Goal: Communication & Community: Answer question/provide support

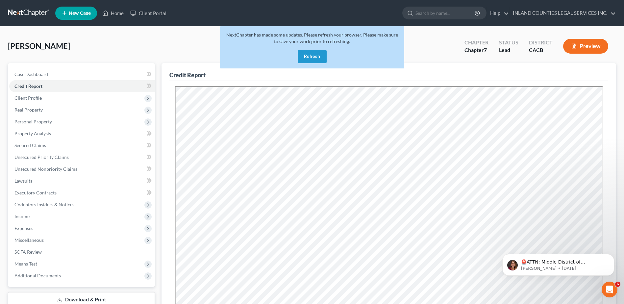
scroll to position [3176, 0]
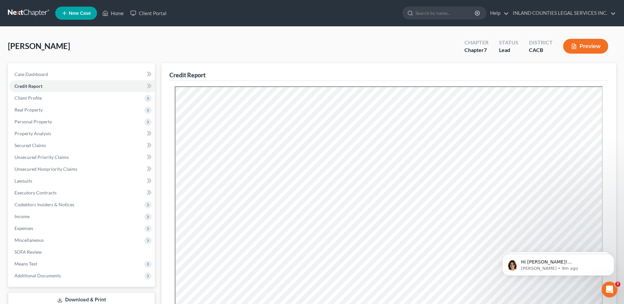
click at [606, 292] on icon "Open Intercom Messenger" at bounding box center [609, 289] width 11 height 11
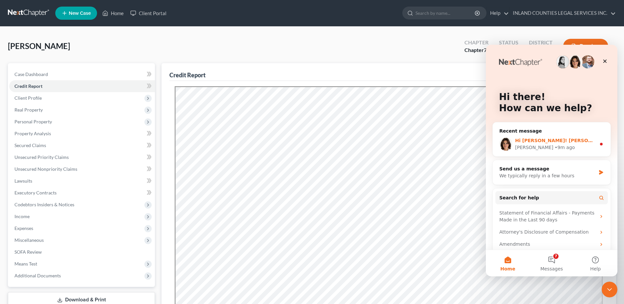
click at [558, 146] on div "Emma • 9m ago" at bounding box center [555, 147] width 81 height 7
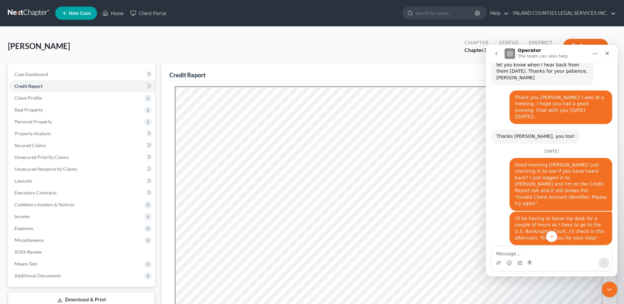
scroll to position [3236, 0]
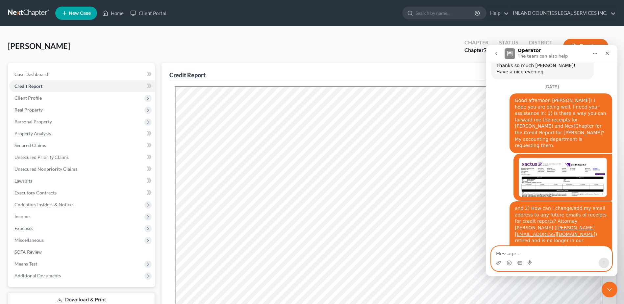
click at [507, 253] on textarea "Message…" at bounding box center [551, 251] width 120 height 11
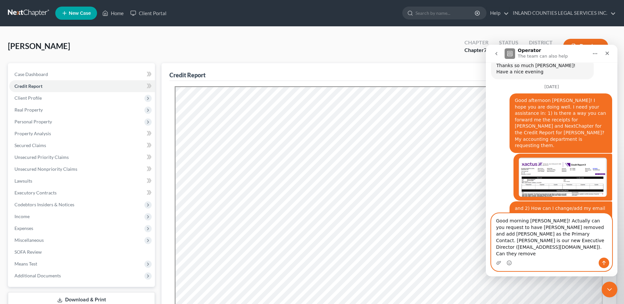
scroll to position [0, 0]
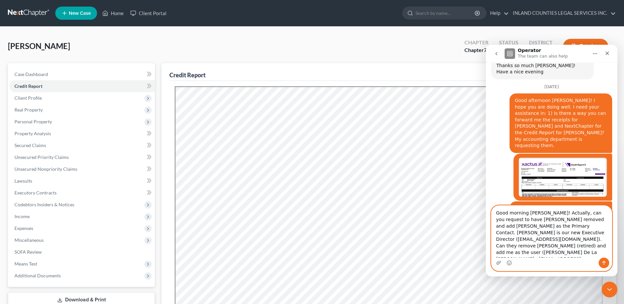
click at [579, 254] on textarea "Good morning Emma! Actually, can you request to have Darrell Moore removed and …" at bounding box center [551, 231] width 120 height 52
type textarea "Good morning Emma! Actually, can you request to have Darrell Moore removed and …"
click at [605, 262] on icon "Send a message…" at bounding box center [604, 263] width 4 height 4
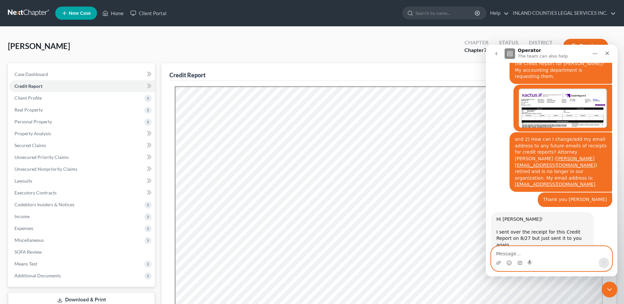
scroll to position [3307, 0]
